Goal: Transaction & Acquisition: Purchase product/service

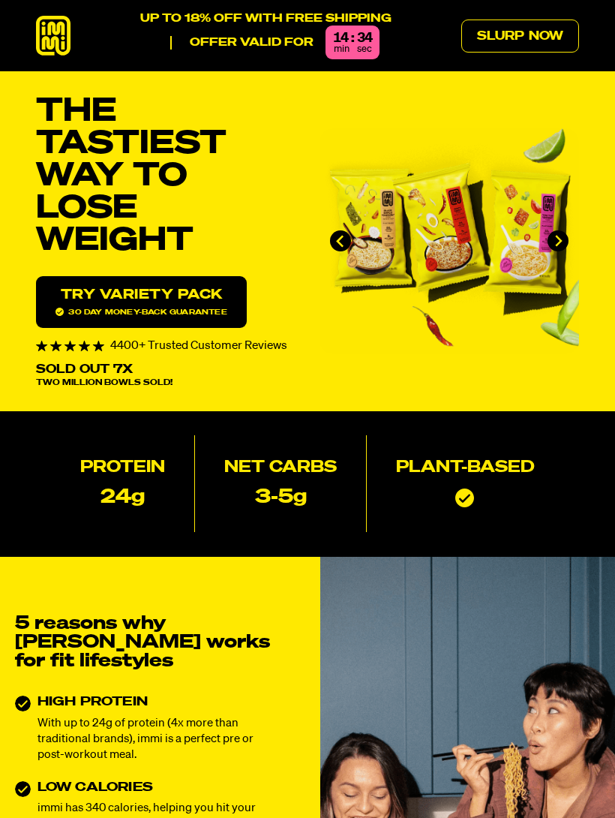
click at [58, 38] on icon at bounding box center [53, 36] width 35 height 40
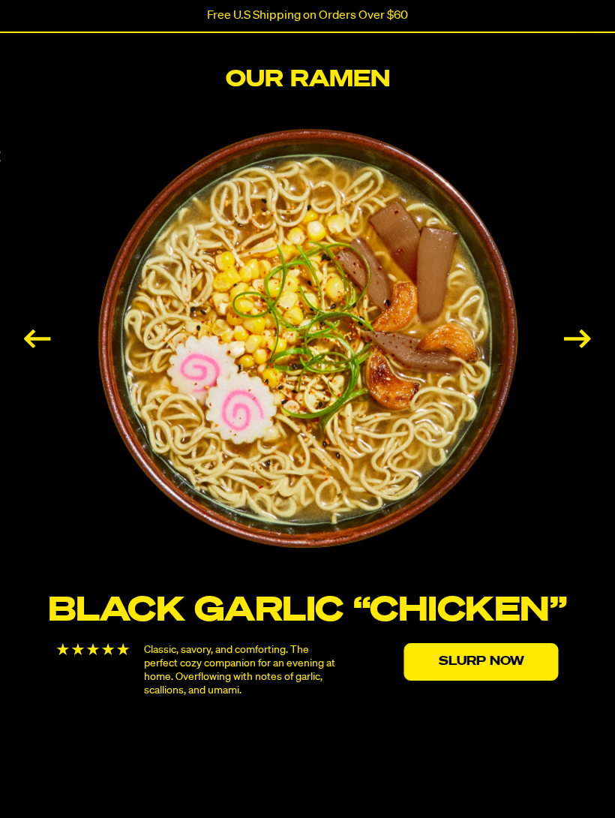
scroll to position [2231, 0]
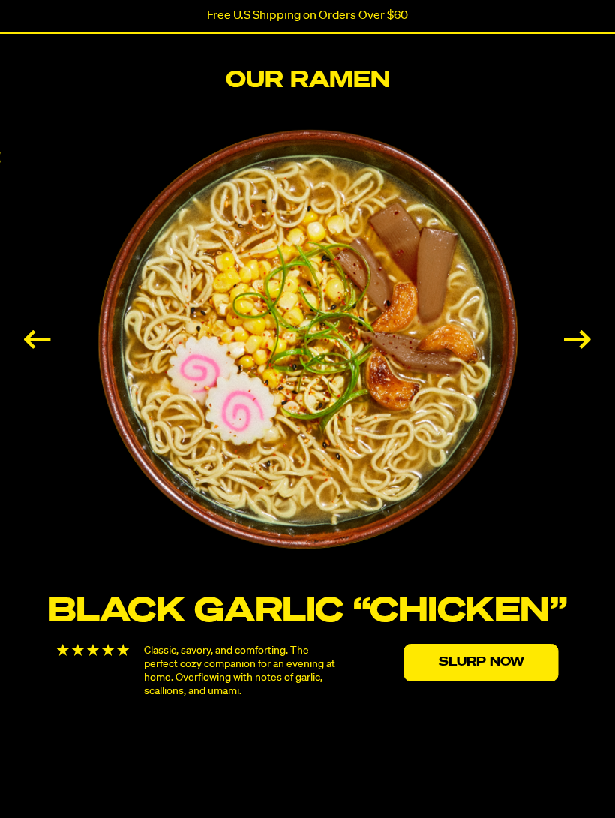
click at [577, 349] on div "Next slide" at bounding box center [577, 339] width 27 height 19
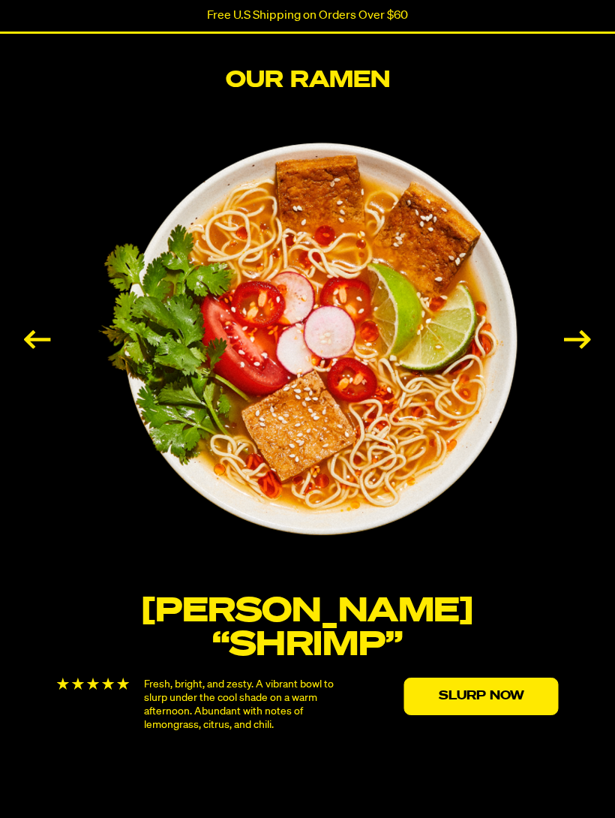
click at [584, 349] on div "Next slide" at bounding box center [577, 339] width 27 height 19
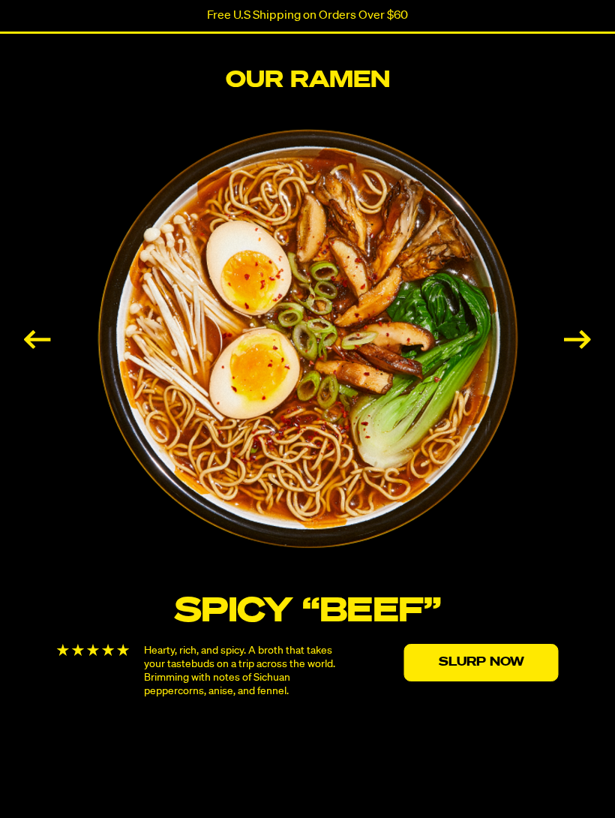
click at [583, 349] on div "Next slide" at bounding box center [577, 339] width 27 height 19
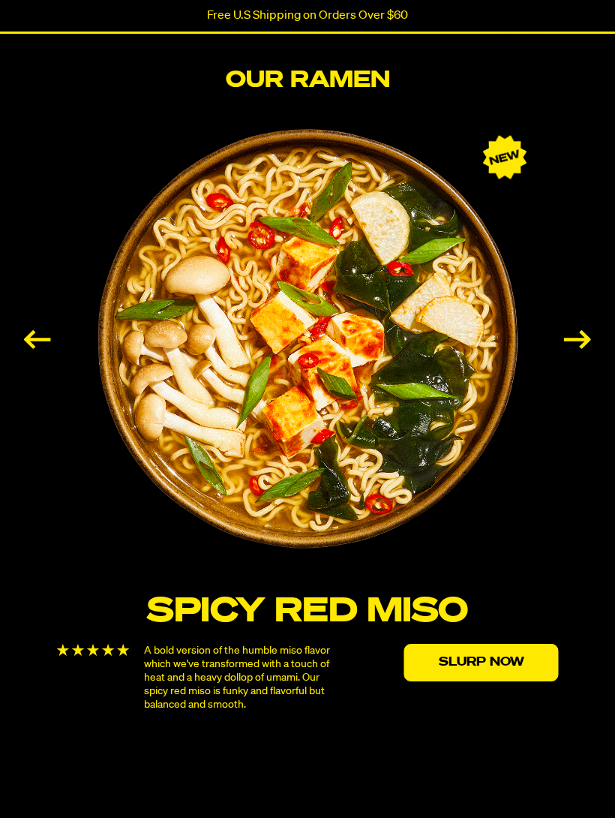
click at [584, 348] on div "Next slide" at bounding box center [577, 339] width 27 height 19
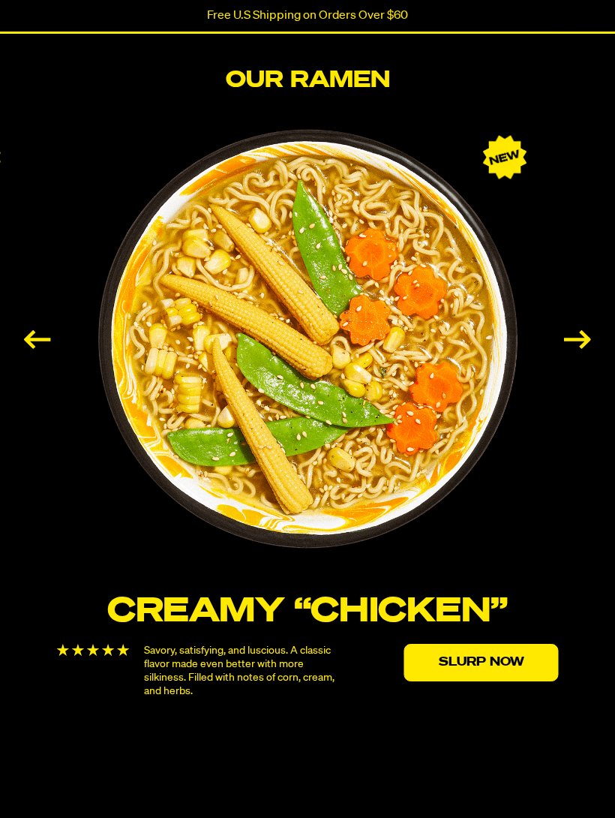
click at [575, 347] on div "Next slide" at bounding box center [577, 339] width 27 height 19
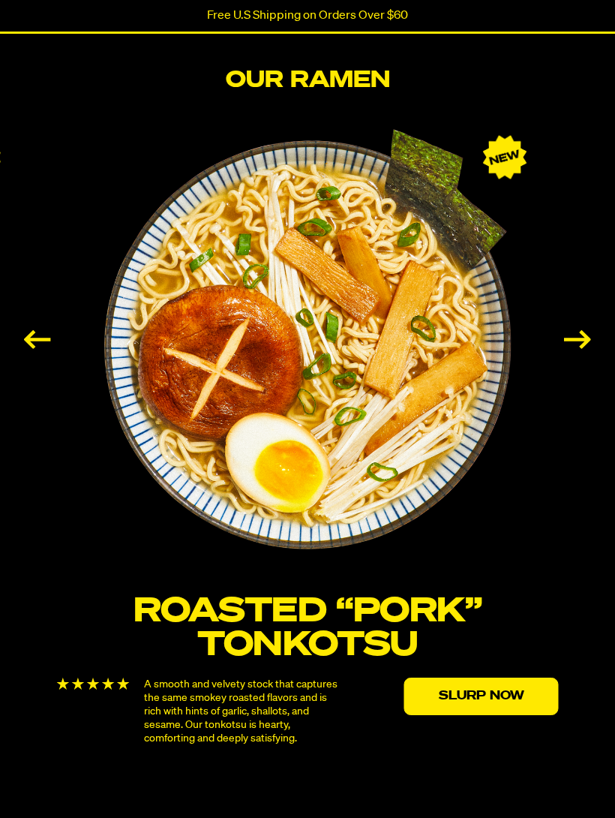
click at [580, 346] on div "Next slide" at bounding box center [577, 339] width 27 height 19
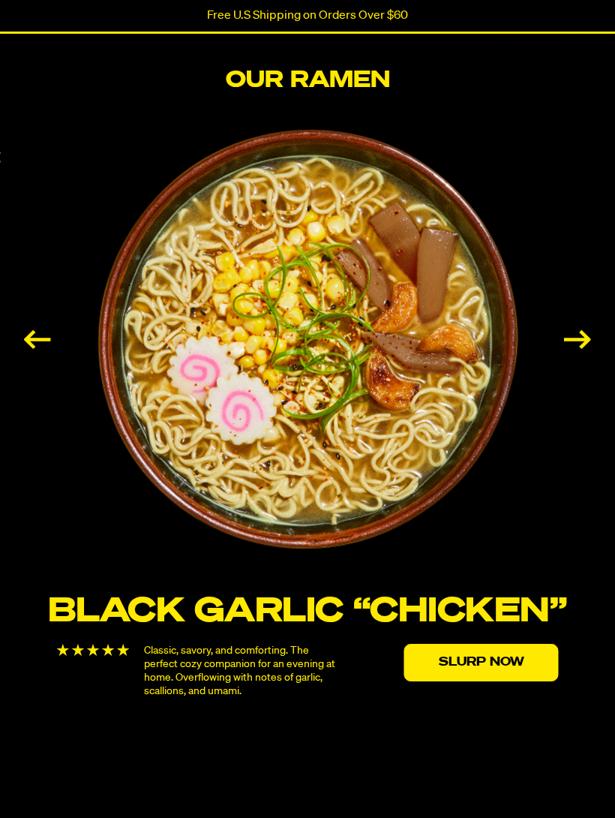
click at [572, 349] on div "Next slide" at bounding box center [577, 339] width 27 height 19
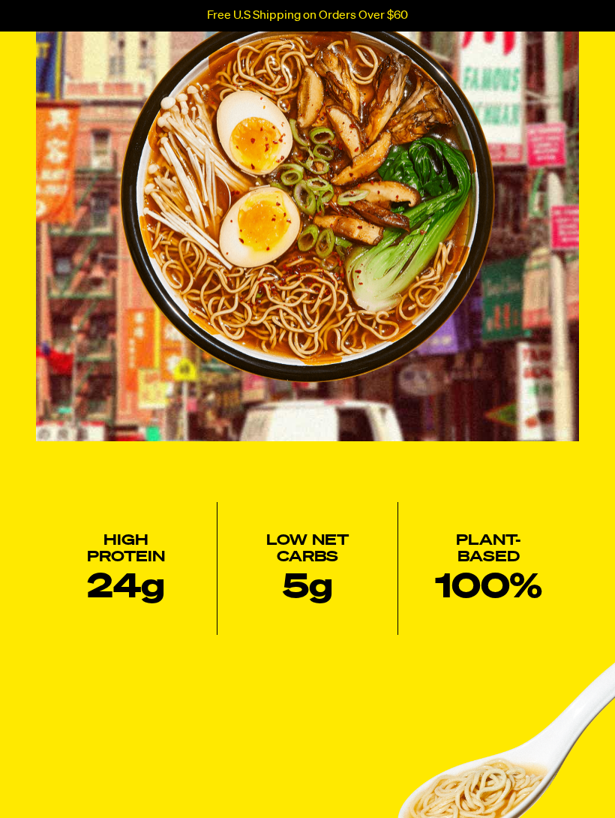
scroll to position [0, 0]
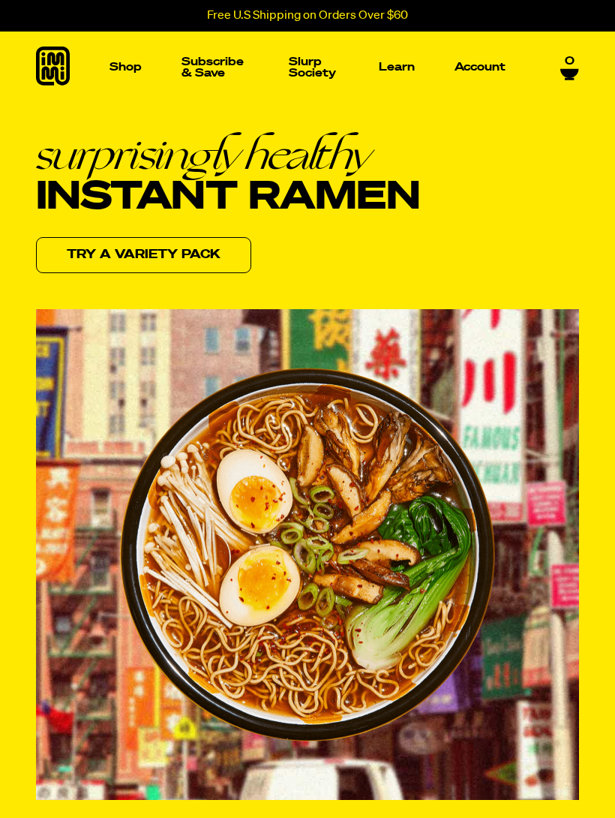
click at [70, 182] on img "Main navigation" at bounding box center [80, 182] width 103 height 103
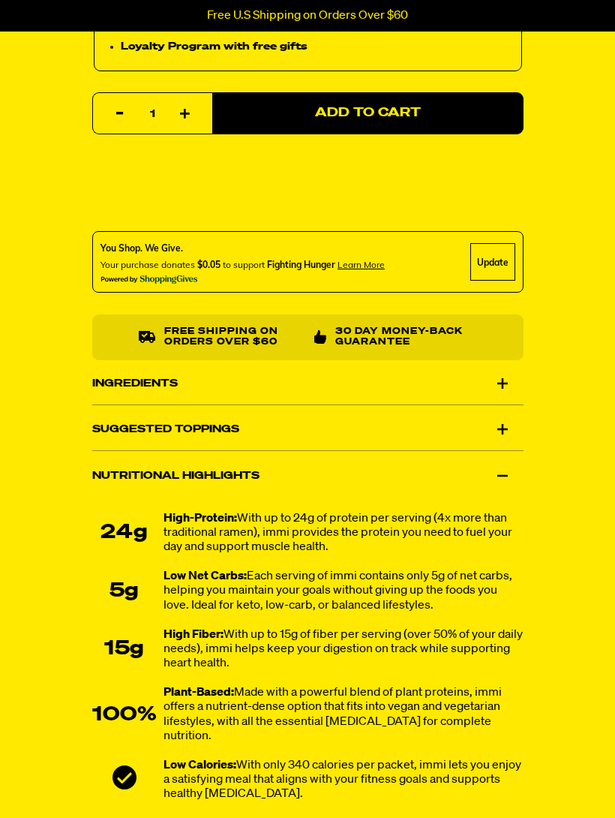
scroll to position [1047, 0]
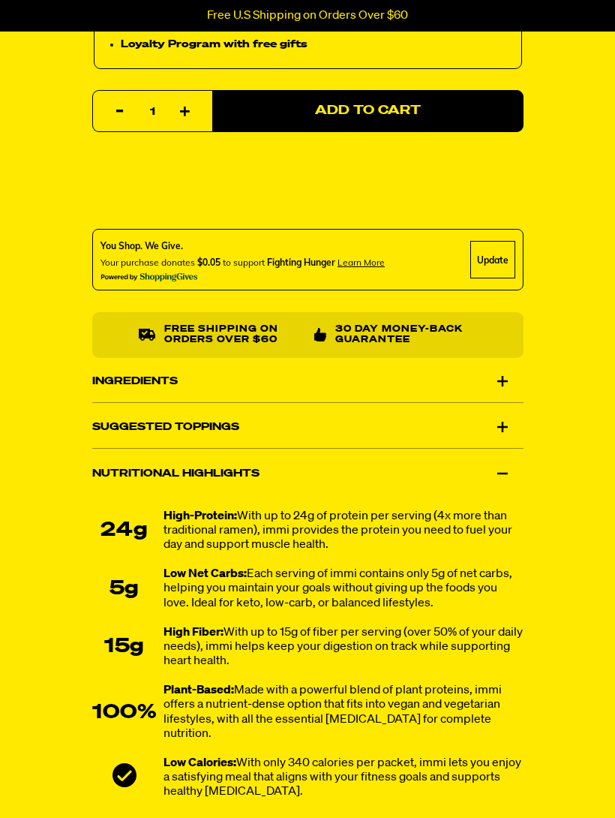
click at [502, 376] on div "Ingredients" at bounding box center [307, 381] width 431 height 42
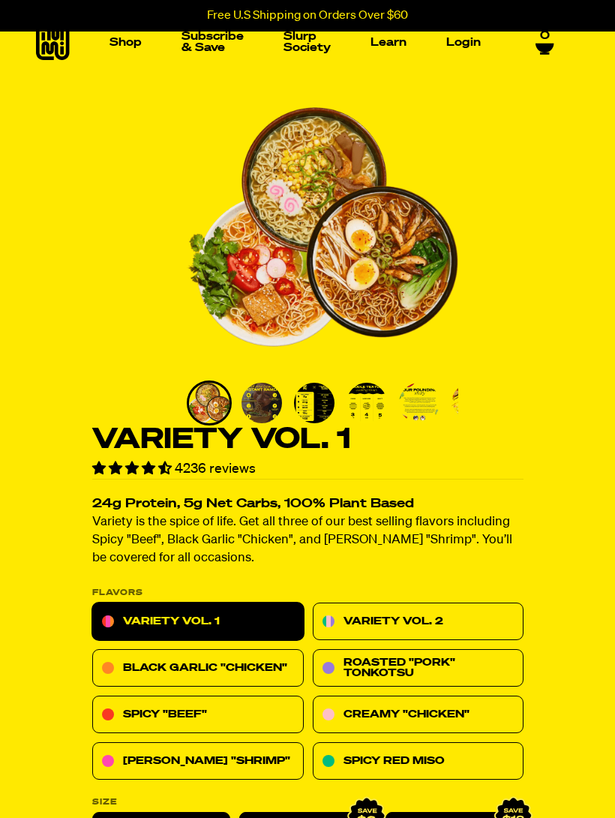
scroll to position [0, 0]
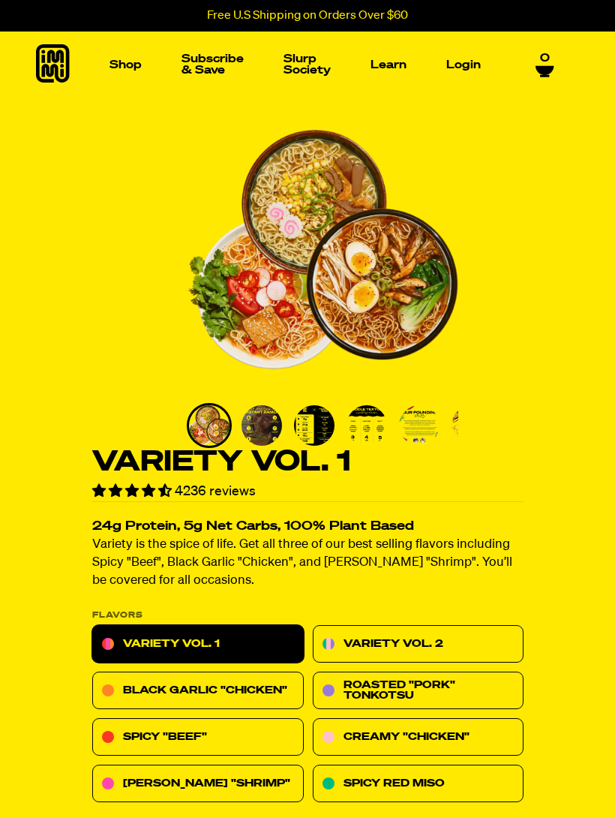
click at [404, 641] on link "Variety Vol. 2" at bounding box center [418, 645] width 212 height 38
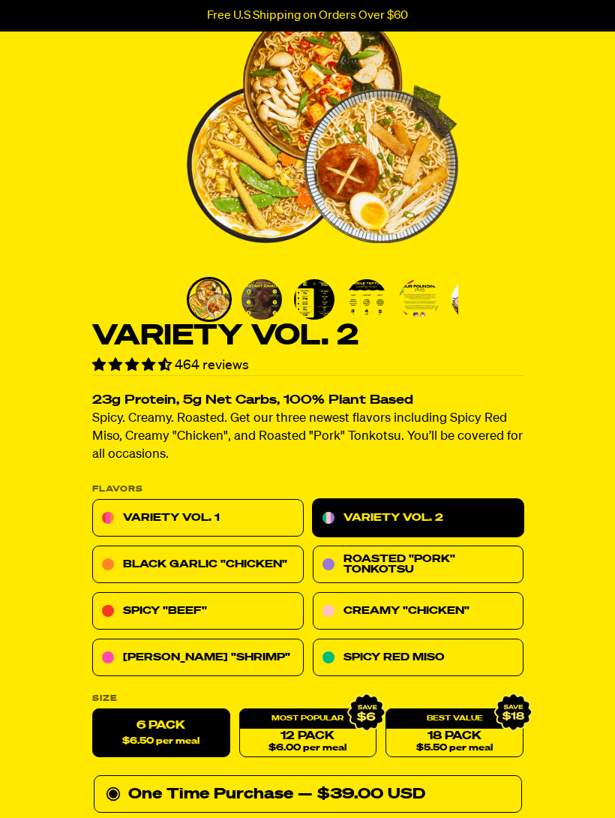
scroll to position [148, 0]
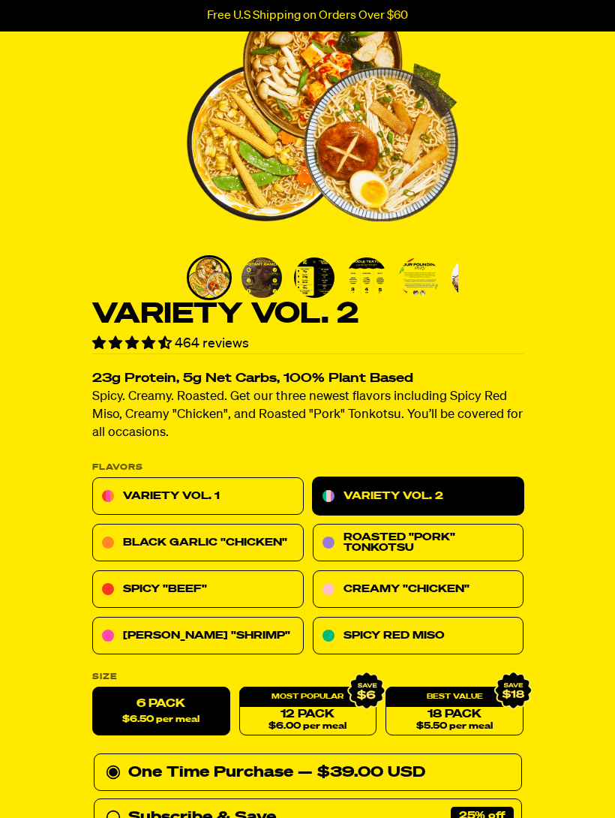
click at [480, 581] on link "Creamy "Chicken"" at bounding box center [418, 590] width 212 height 38
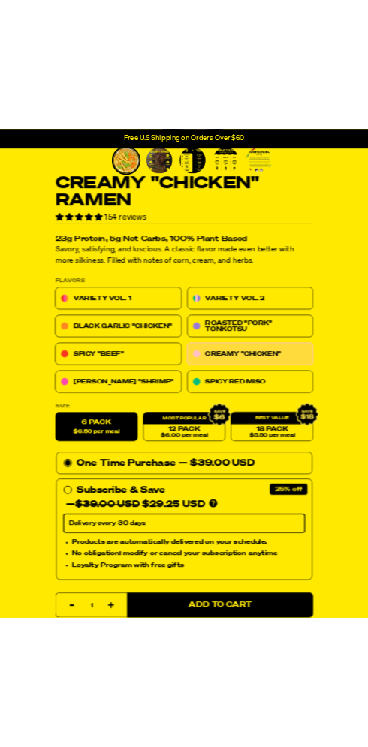
scroll to position [287, 0]
